Goal: Task Accomplishment & Management: Manage account settings

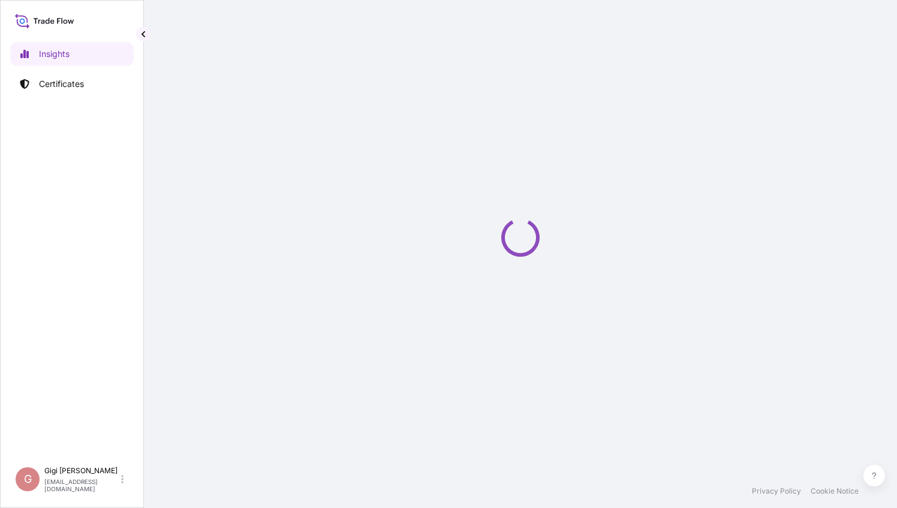
select select "2025"
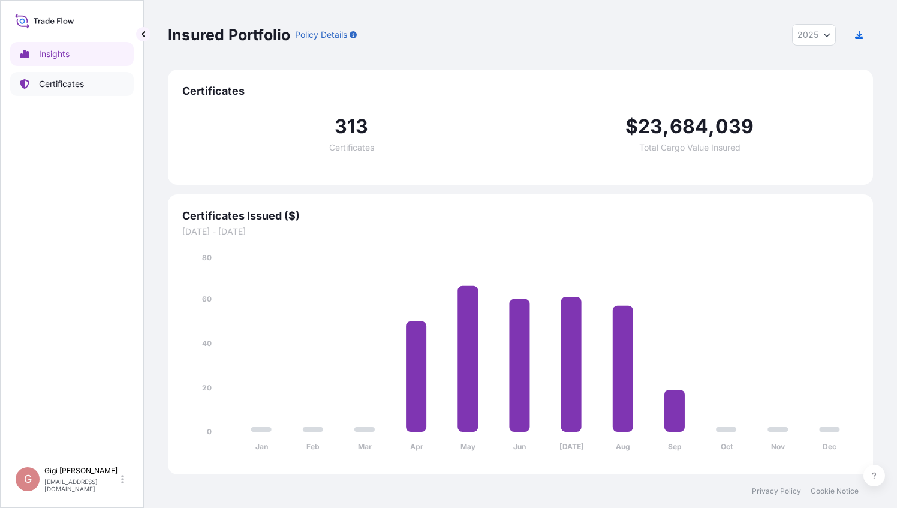
click at [58, 82] on p "Certificates" at bounding box center [61, 84] width 45 height 12
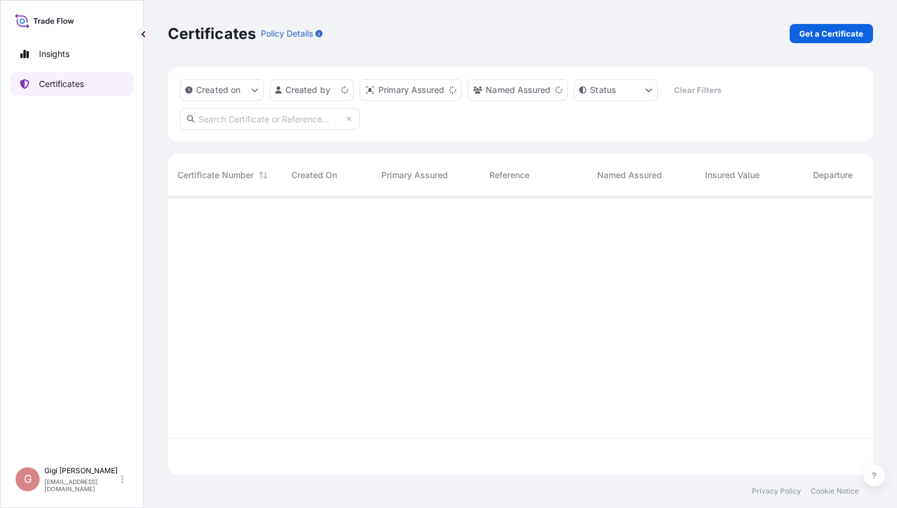
scroll to position [275, 696]
click at [841, 33] on p "Get a Certificate" at bounding box center [831, 34] width 64 height 12
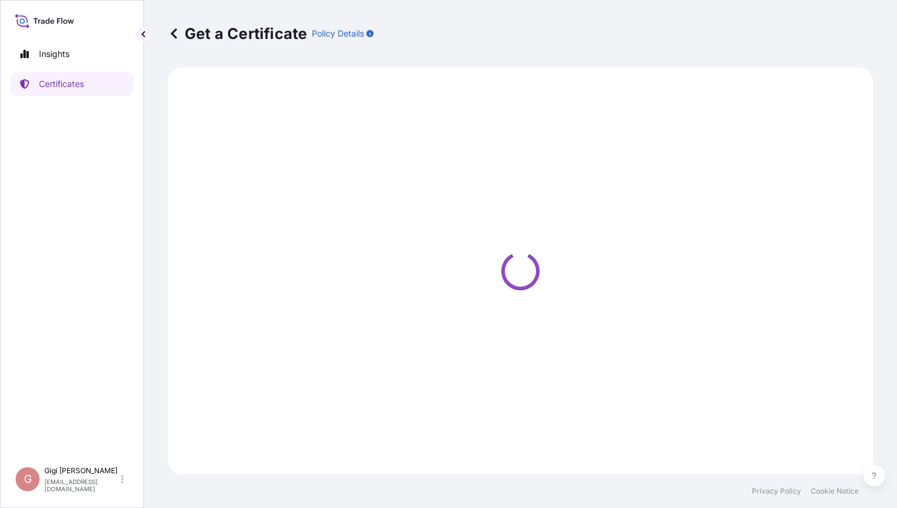
select select "Barge"
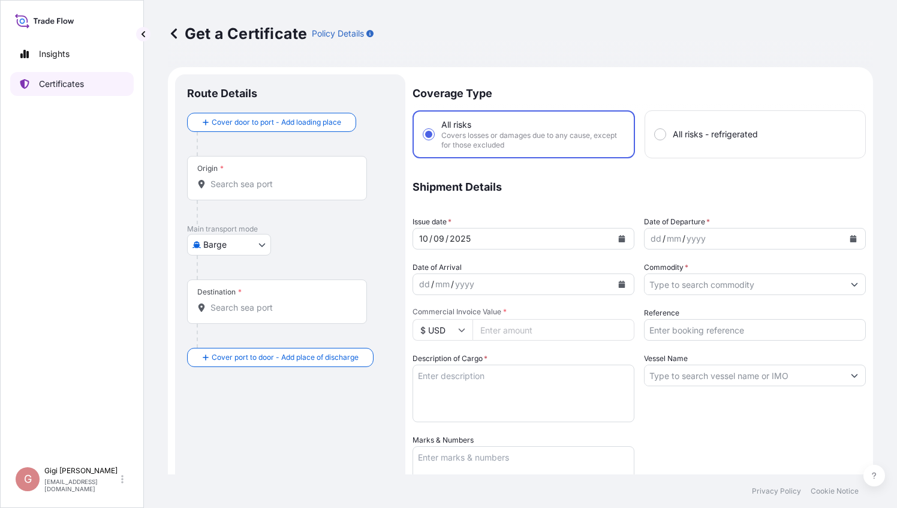
click at [60, 83] on p "Certificates" at bounding box center [61, 84] width 45 height 12
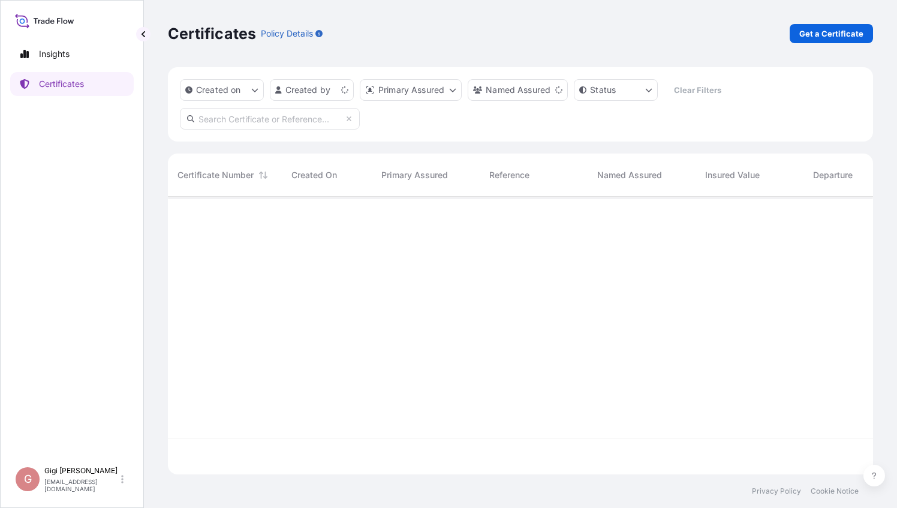
scroll to position [275, 696]
click at [312, 92] on html "Insights Certificates G Gigi Zhao jia.zhao@carestream.com Certificates Policy D…" at bounding box center [448, 254] width 897 height 508
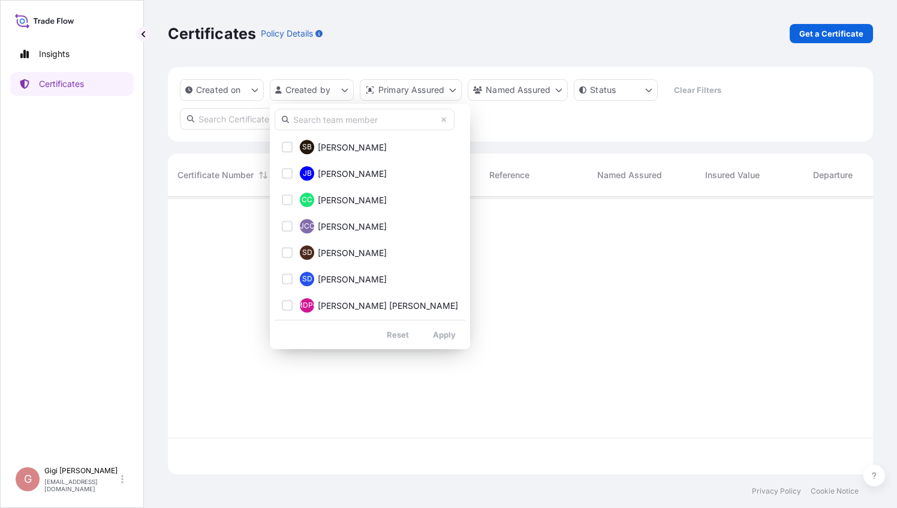
click at [314, 124] on input "text" at bounding box center [365, 120] width 180 height 22
type input "j"
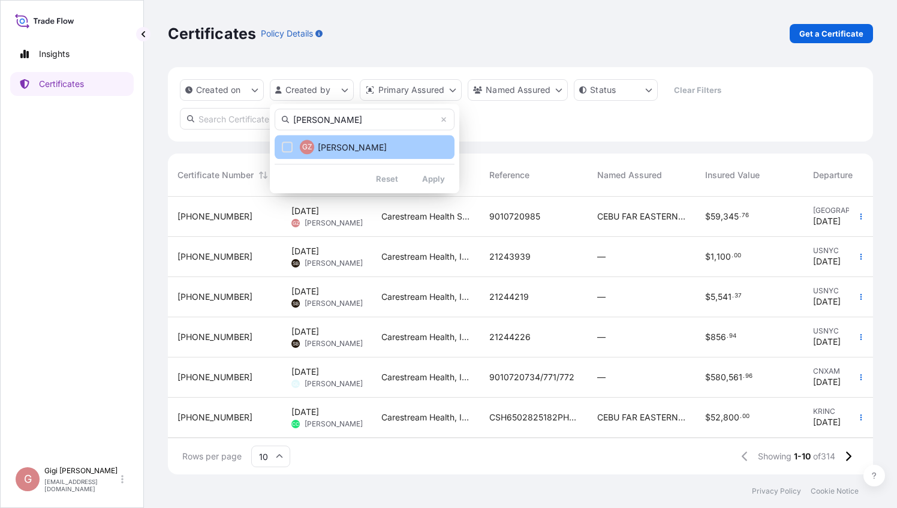
type input "gigi"
click at [339, 145] on span "Gigi Zhao" at bounding box center [352, 148] width 69 height 12
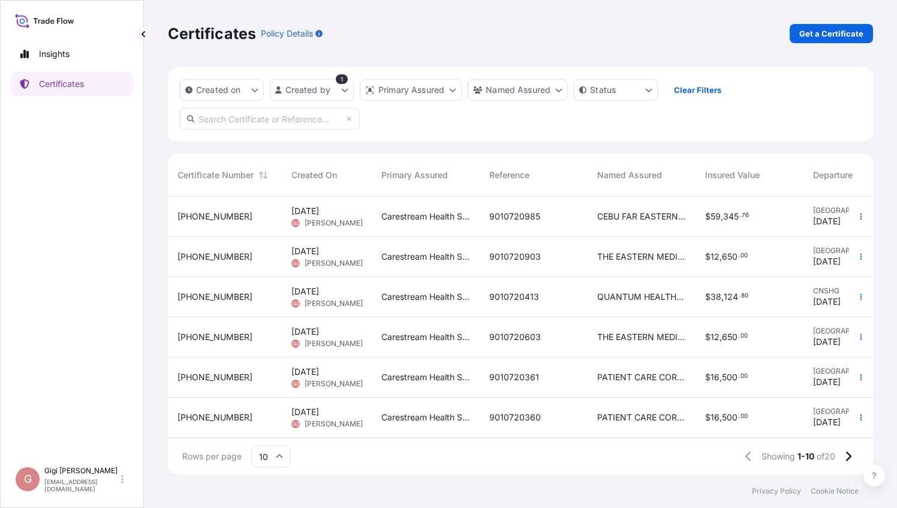
click at [203, 252] on span "32106-17-1" at bounding box center [215, 257] width 75 height 12
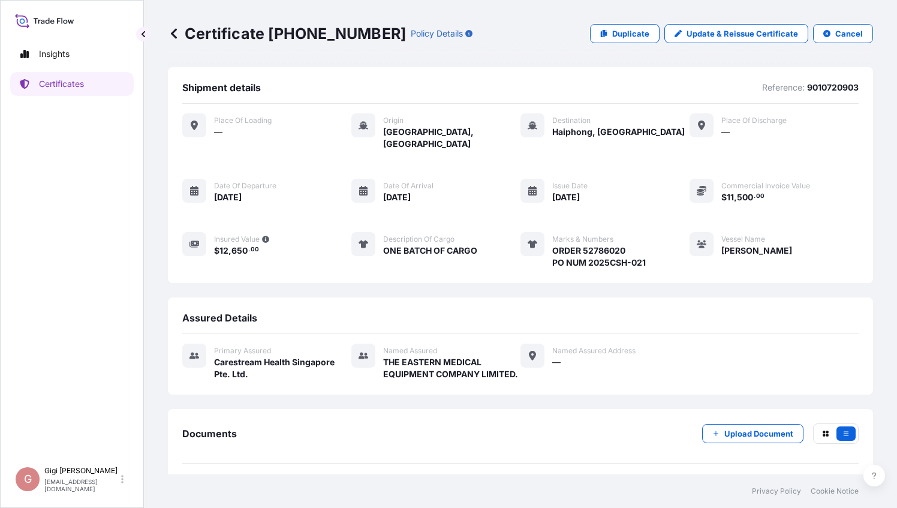
click at [242, 191] on span "08/09/2025" at bounding box center [228, 197] width 28 height 12
click at [196, 186] on icon at bounding box center [194, 191] width 10 height 10
click at [738, 34] on p "Update & Reissue Certificate" at bounding box center [743, 34] width 112 height 12
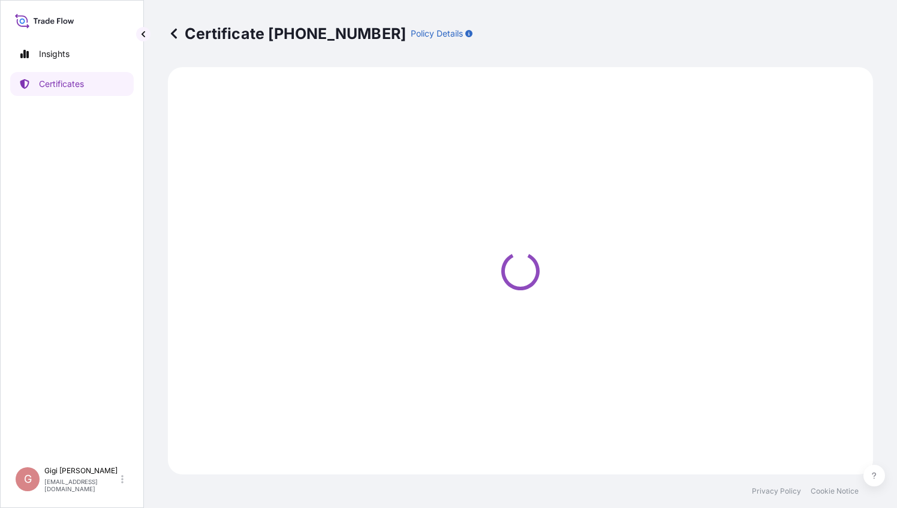
select select "Ocean Vessel"
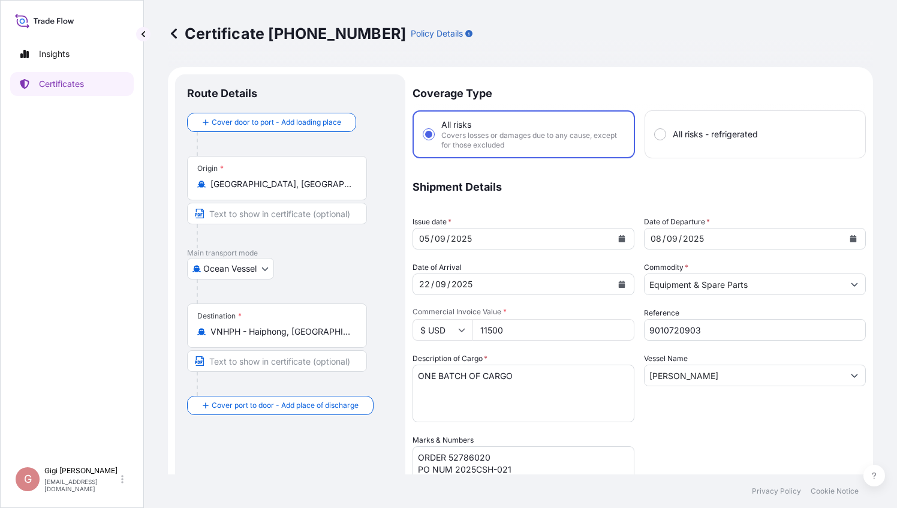
select select "32106"
click at [848, 239] on button "Calendar" at bounding box center [853, 238] width 19 height 19
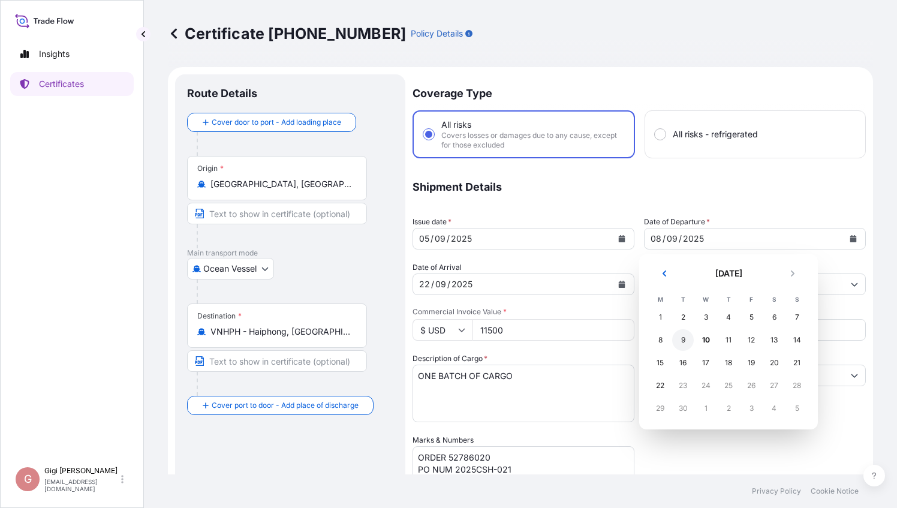
click at [690, 341] on div "9" at bounding box center [683, 340] width 22 height 22
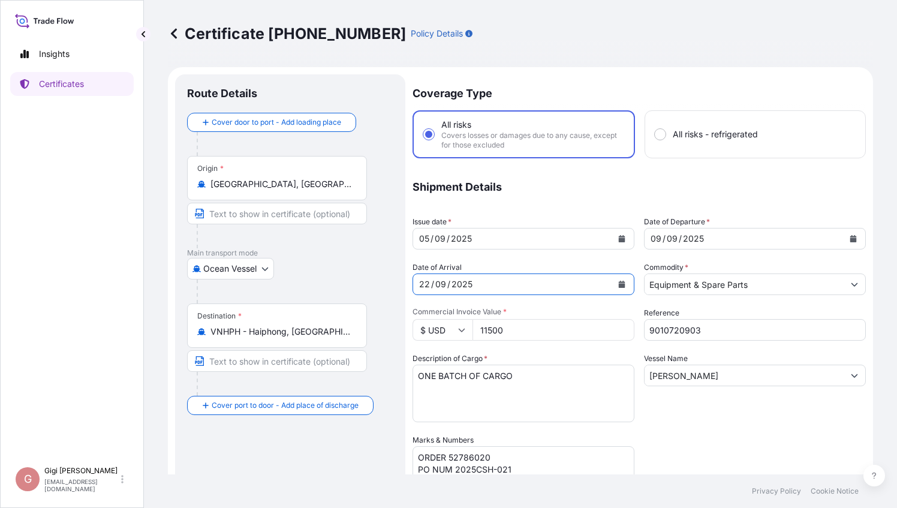
click at [522, 284] on div "22 / 09 / 2025" at bounding box center [512, 284] width 199 height 22
click at [489, 285] on div "22 / 09 / 2025" at bounding box center [512, 284] width 199 height 22
click at [422, 287] on div "22 / 09 / 2025" at bounding box center [512, 284] width 199 height 22
drag, startPoint x: 418, startPoint y: 285, endPoint x: 489, endPoint y: 284, distance: 71.4
click at [489, 284] on div "22 / 09 / 2025" at bounding box center [512, 284] width 199 height 22
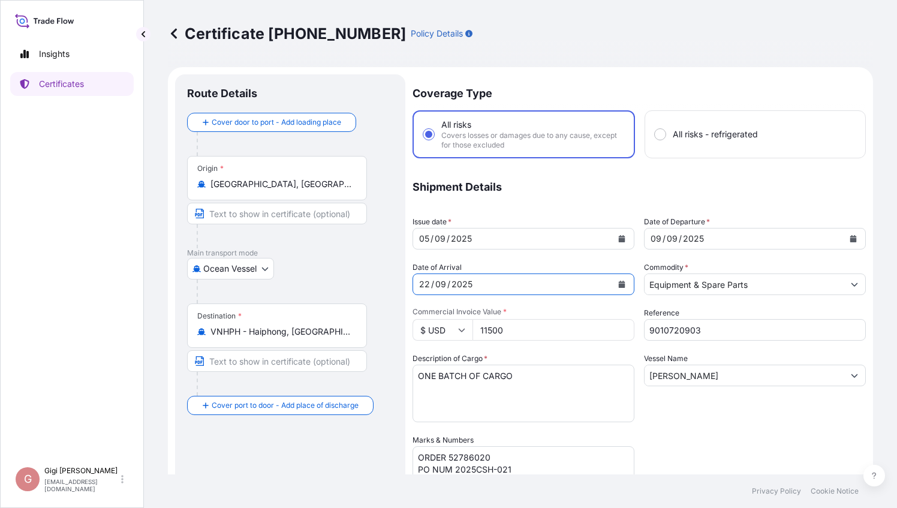
click at [494, 285] on div "22 / 09 / 2025" at bounding box center [512, 284] width 199 height 22
click at [443, 287] on div "09" at bounding box center [440, 284] width 13 height 14
click at [622, 283] on button "Calendar" at bounding box center [621, 284] width 19 height 19
click at [465, 283] on div "2025" at bounding box center [461, 284] width 23 height 14
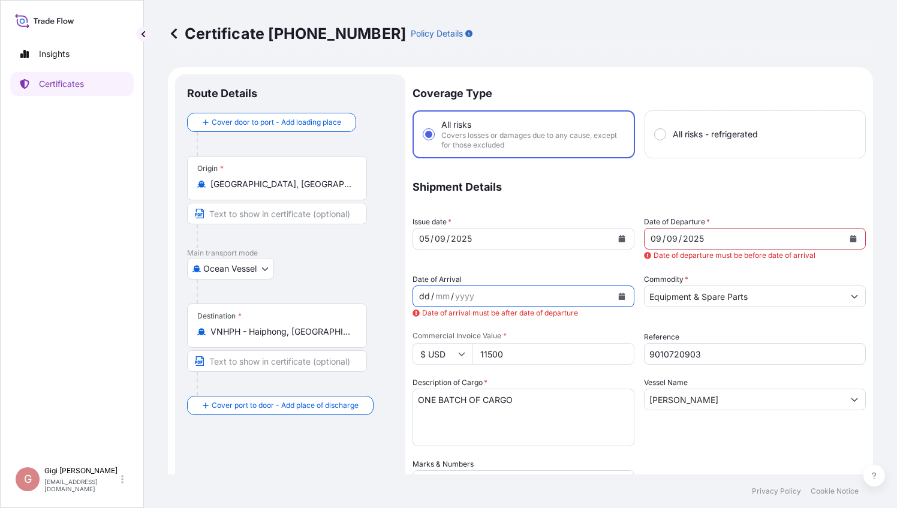
click at [868, 325] on div "Certificate 32106-17-1 Policy Details Route Details Cover door to port - Add lo…" at bounding box center [520, 237] width 753 height 474
click at [871, 293] on div "Certificate 32106-17-1 Policy Details Route Details Cover door to port - Add lo…" at bounding box center [520, 237] width 753 height 474
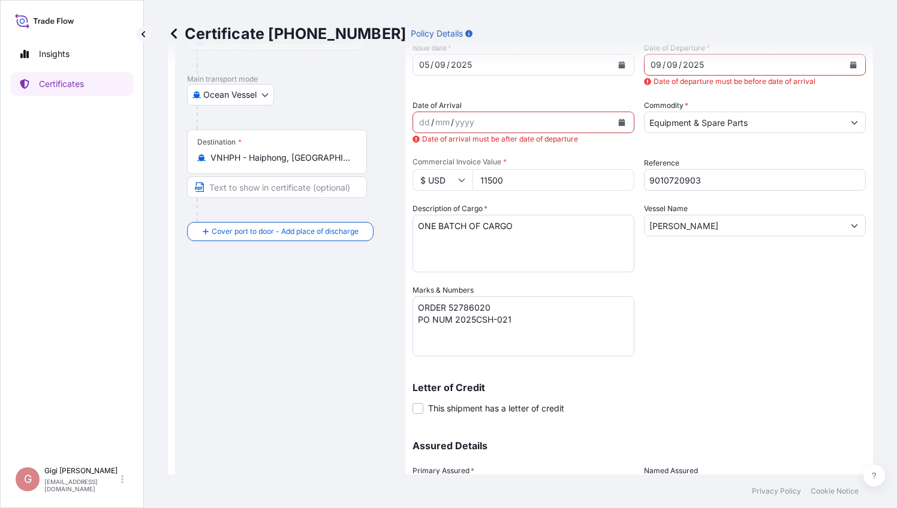
scroll to position [286, 0]
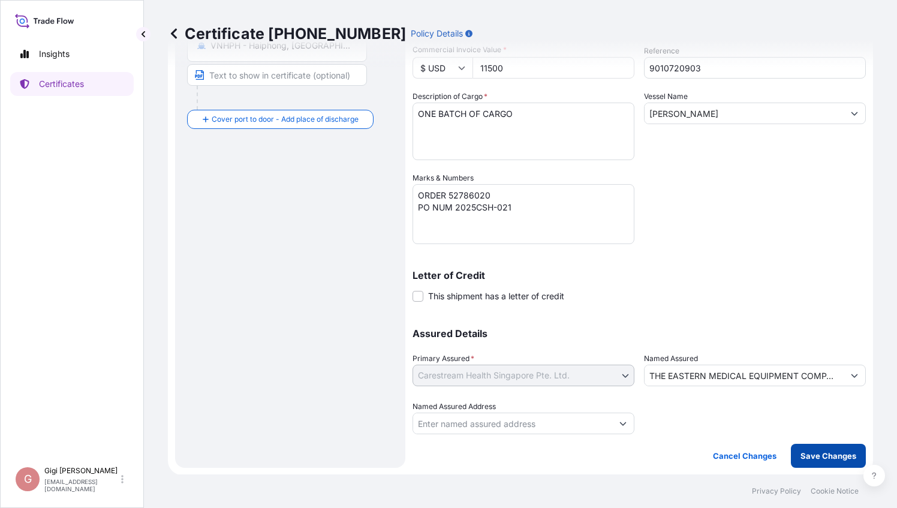
click at [829, 457] on p "Save Changes" at bounding box center [829, 456] width 56 height 12
click at [824, 457] on p "Save Changes" at bounding box center [829, 456] width 56 height 12
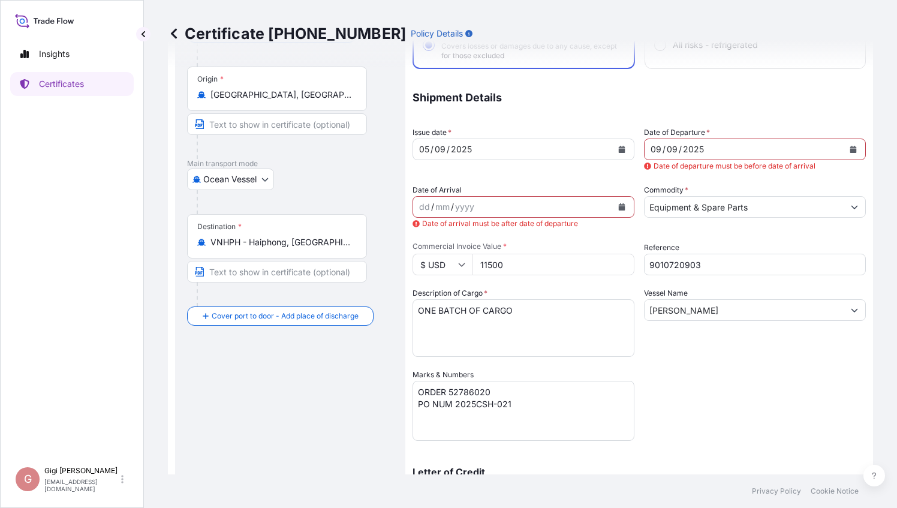
scroll to position [46, 0]
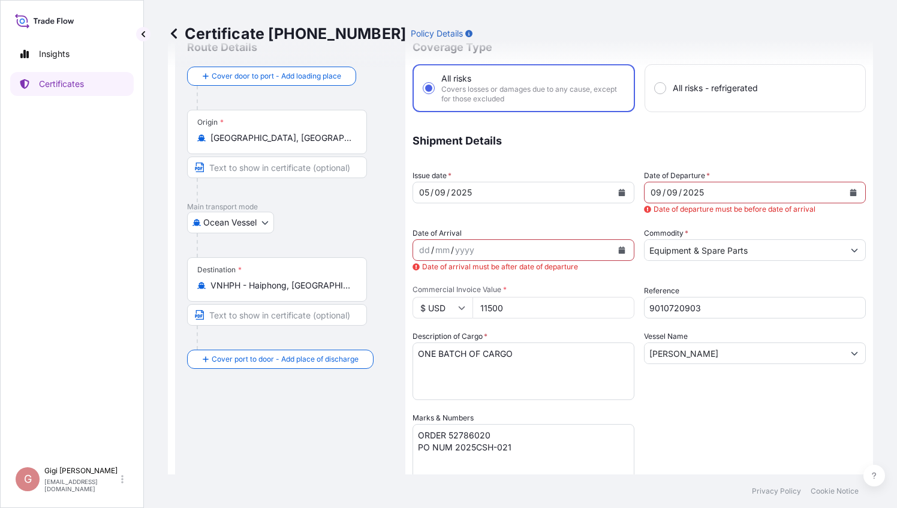
click at [619, 249] on icon "Calendar" at bounding box center [622, 249] width 7 height 7
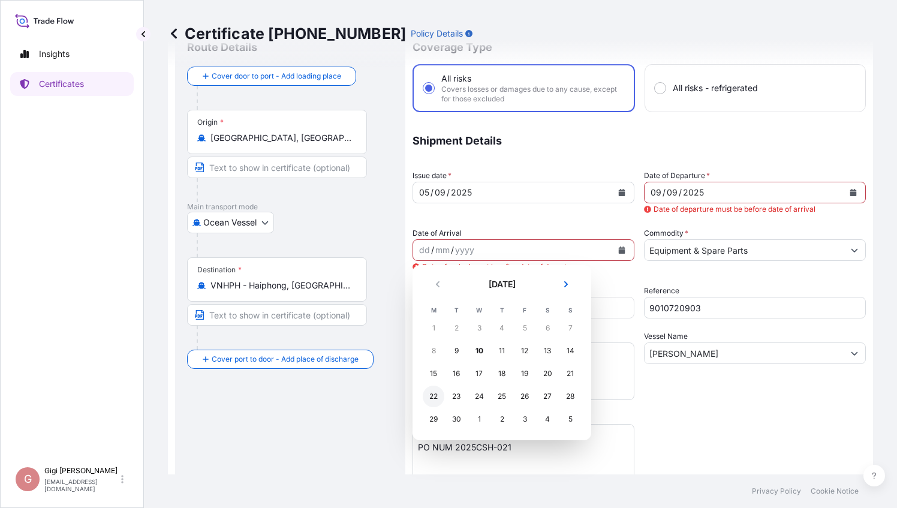
click at [434, 398] on div "22" at bounding box center [434, 397] width 22 height 22
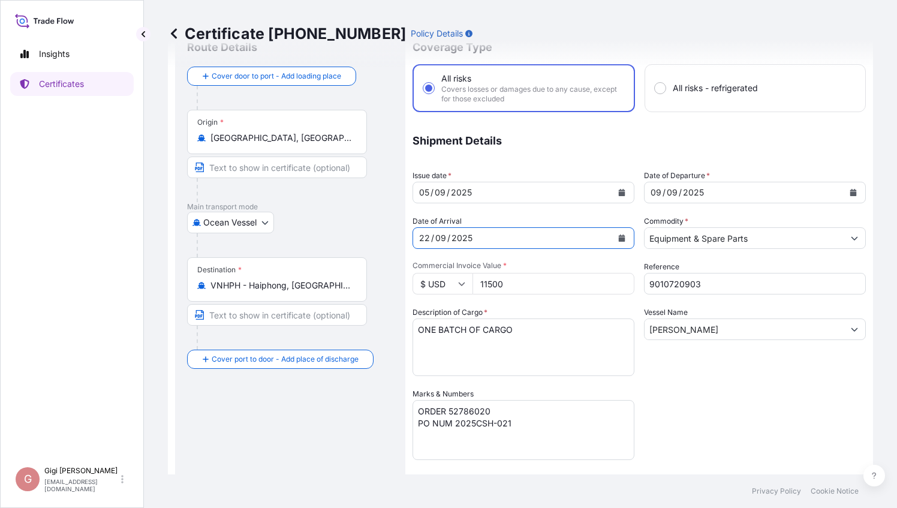
click at [758, 406] on div "Coverage Type All risks Covers losses or damages due to any cause, except for t…" at bounding box center [639, 339] width 453 height 622
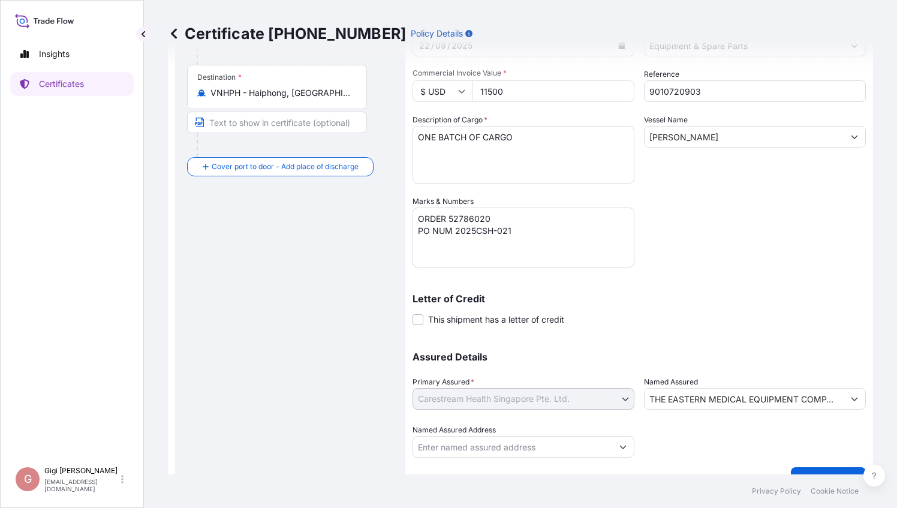
scroll to position [262, 0]
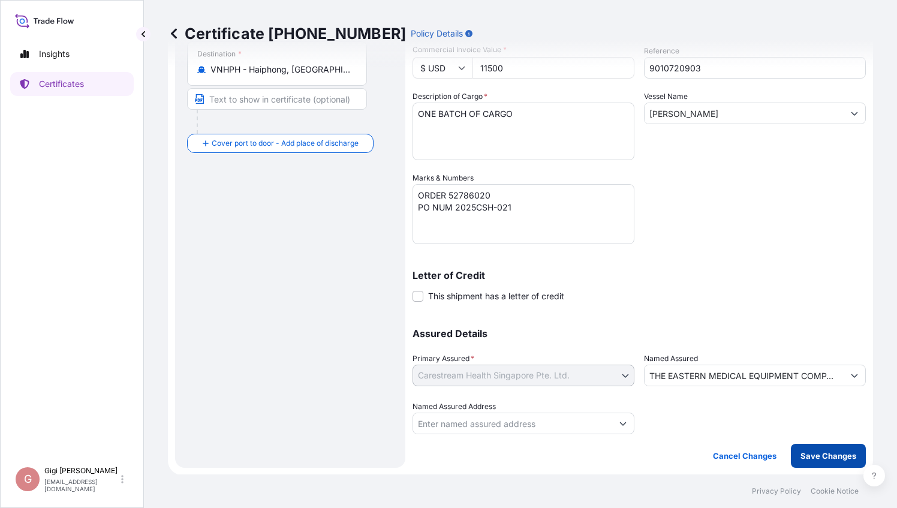
click at [811, 454] on p "Save Changes" at bounding box center [829, 456] width 56 height 12
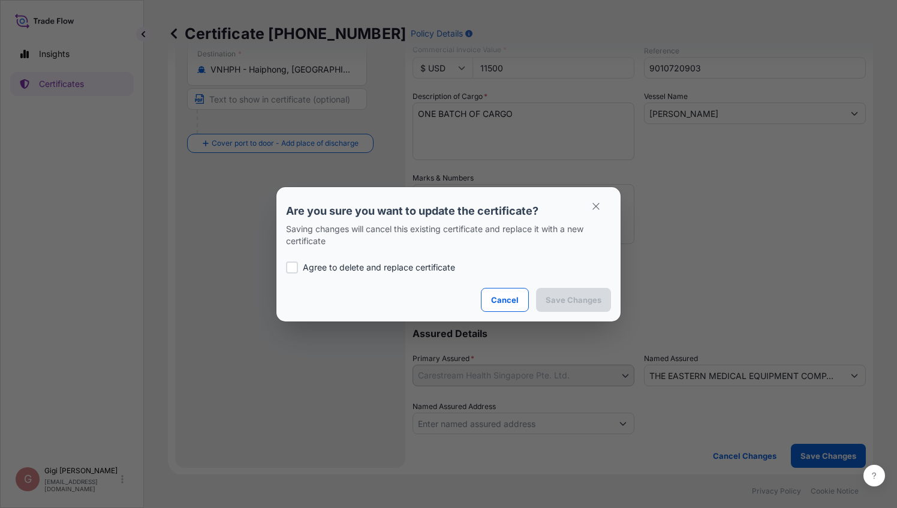
click at [294, 266] on div at bounding box center [292, 267] width 12 height 12
checkbox input "true"
click at [577, 300] on p "Save Changes" at bounding box center [574, 300] width 56 height 12
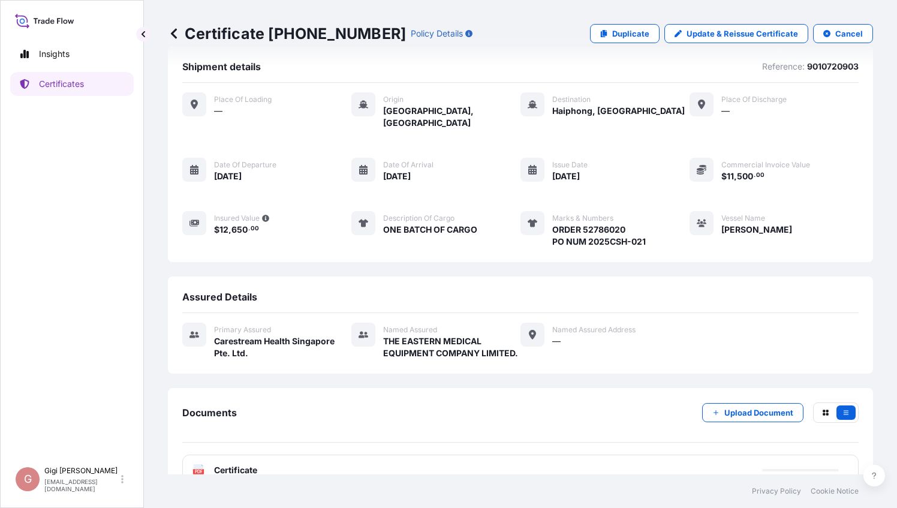
scroll to position [32, 0]
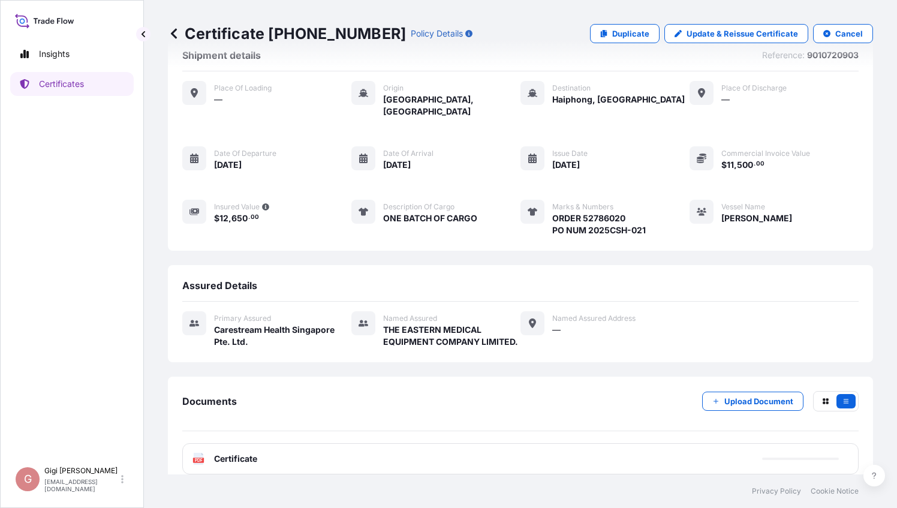
click at [236, 453] on span "Certificate" at bounding box center [235, 459] width 43 height 12
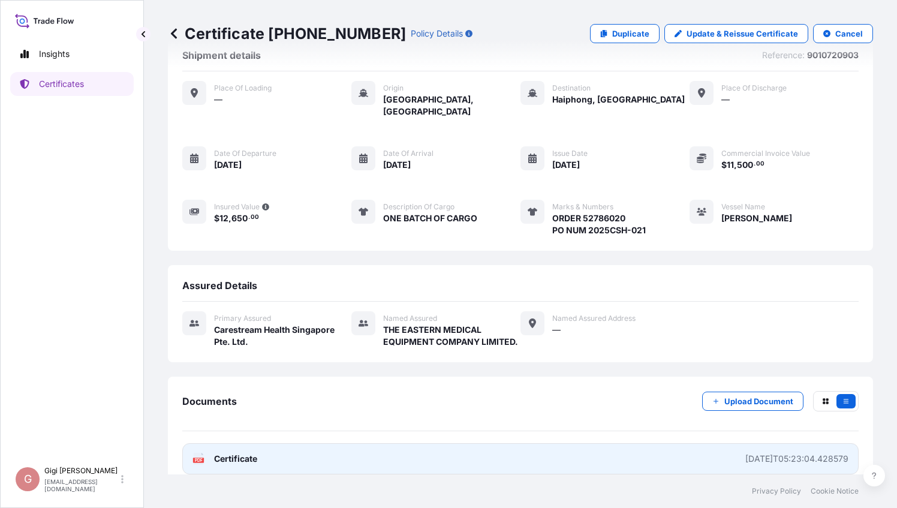
click at [783, 453] on div "2025-09-10T05:23:04.428579" at bounding box center [796, 459] width 103 height 12
